Goal: Transaction & Acquisition: Purchase product/service

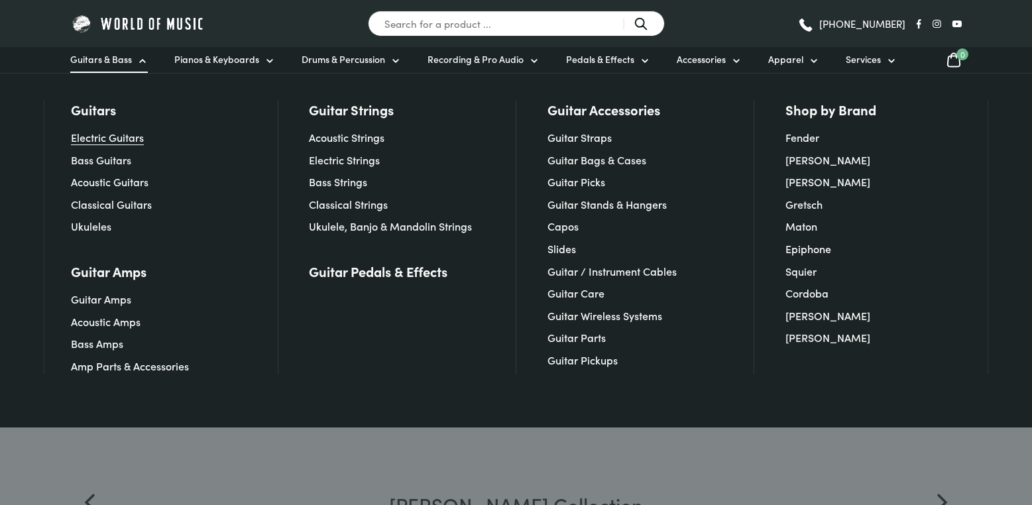
click at [98, 138] on link "Electric Guitars" at bounding box center [107, 137] width 73 height 15
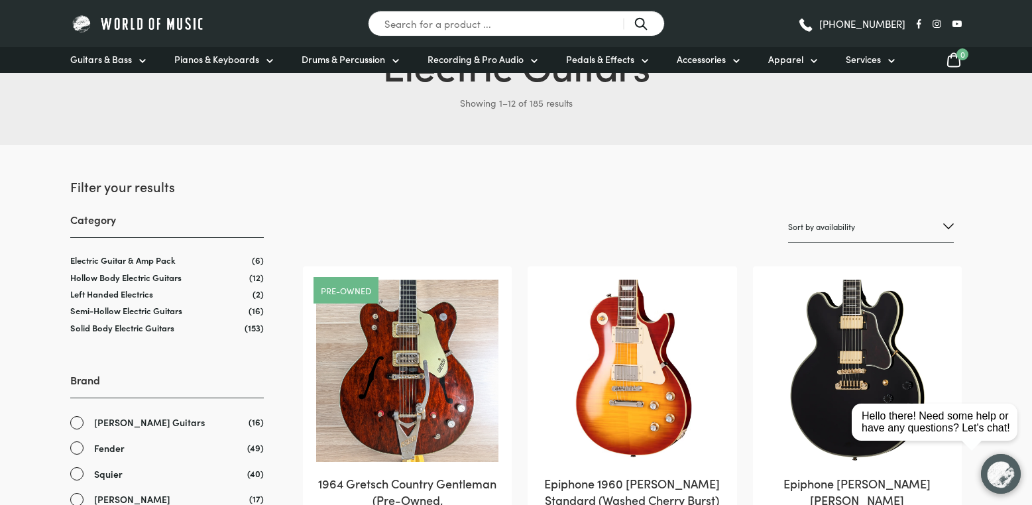
click at [835, 219] on select "Sort by popularity Sort by average rating Sort by latest Sort by price: low to …" at bounding box center [871, 227] width 166 height 31
click at [843, 221] on select "Sort by popularity Sort by average rating Sort by latest Sort by price: low to …" at bounding box center [871, 227] width 166 height 31
select select "price-desc"
click at [788, 212] on select "Sort by popularity Sort by average rating Sort by latest Sort by price: low to …" at bounding box center [871, 227] width 166 height 31
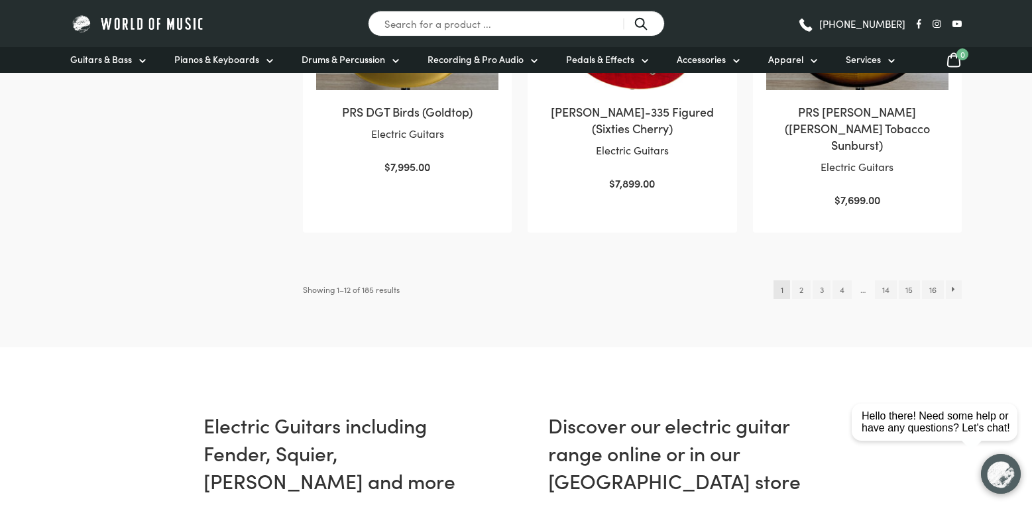
scroll to position [1589, 0]
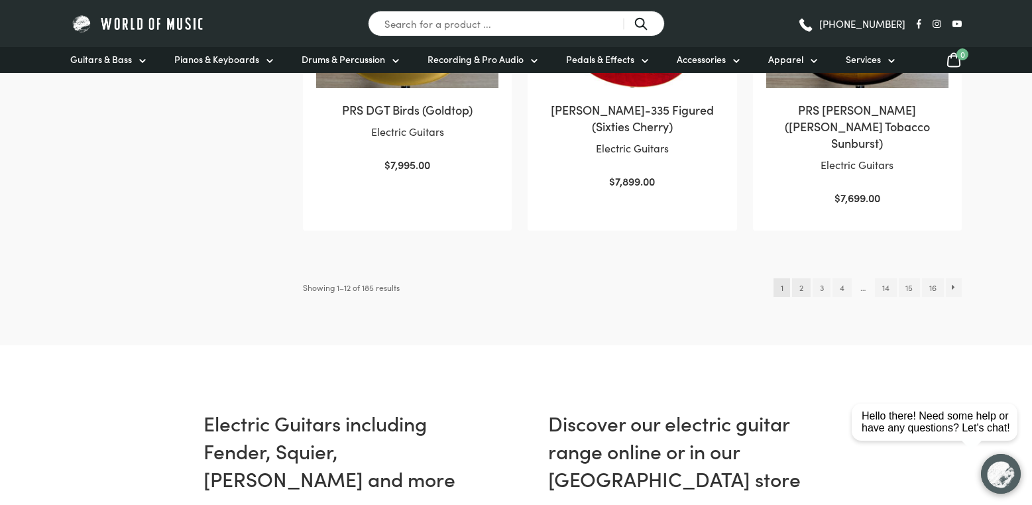
click at [799, 278] on link "2" at bounding box center [801, 287] width 18 height 19
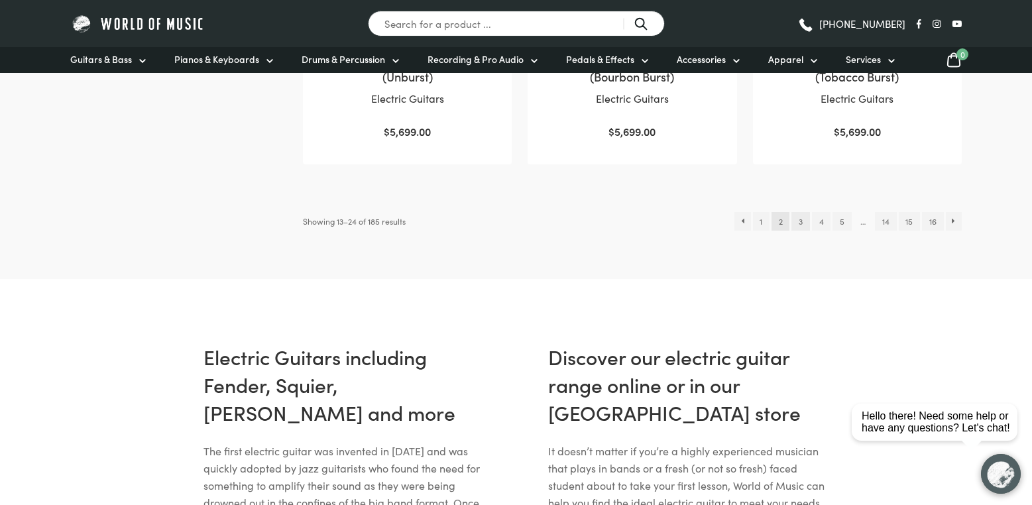
scroll to position [1589, 0]
click at [800, 212] on link "3" at bounding box center [801, 221] width 18 height 19
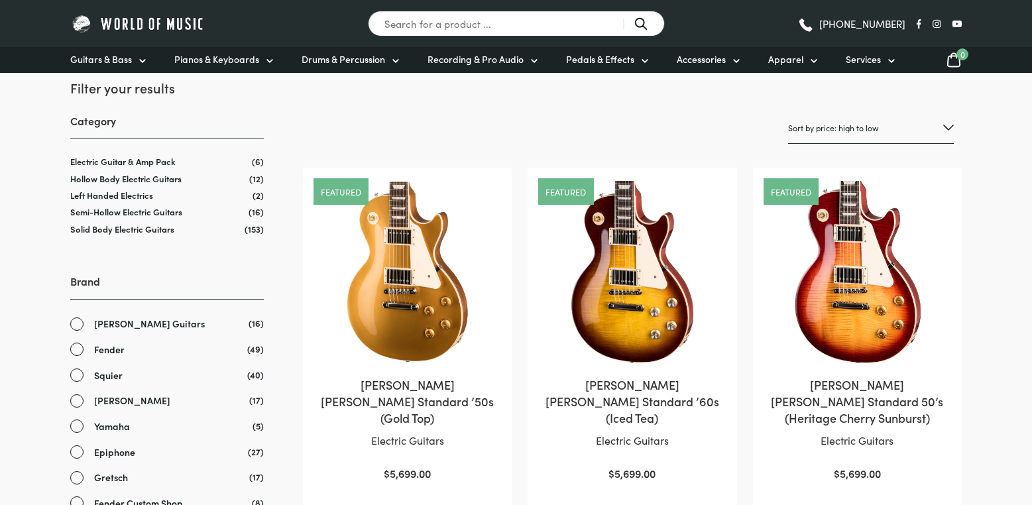
scroll to position [204, 0]
